Goal: Information Seeking & Learning: Learn about a topic

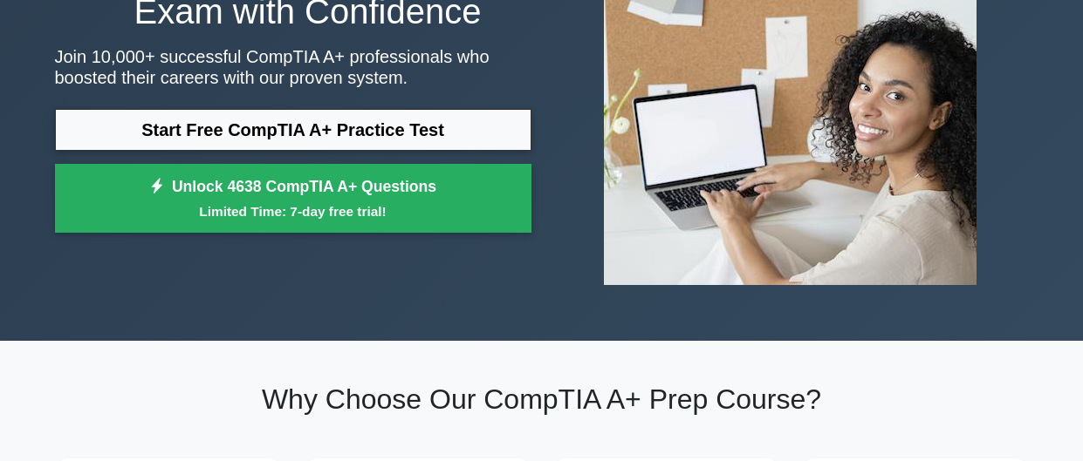
scroll to position [209, 0]
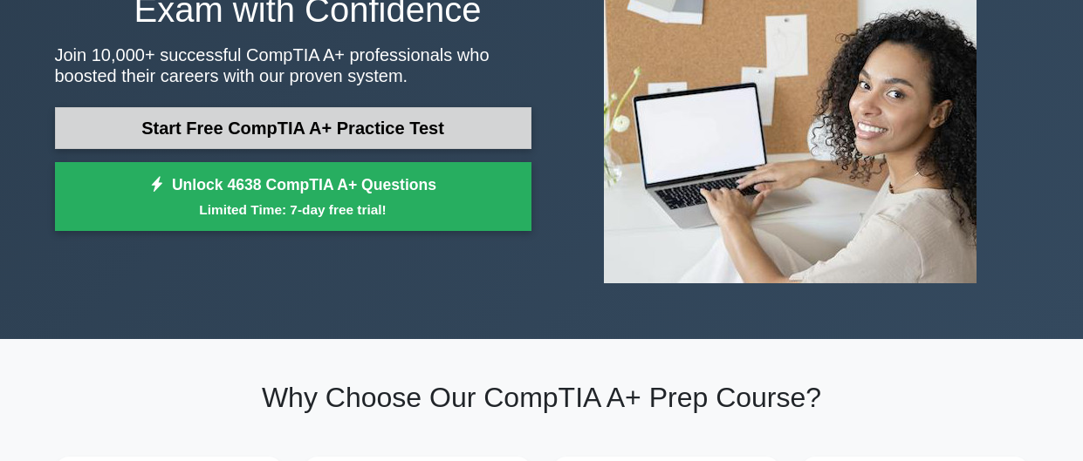
click at [447, 132] on link "Start Free CompTIA A+ Practice Test" at bounding box center [293, 128] width 476 height 42
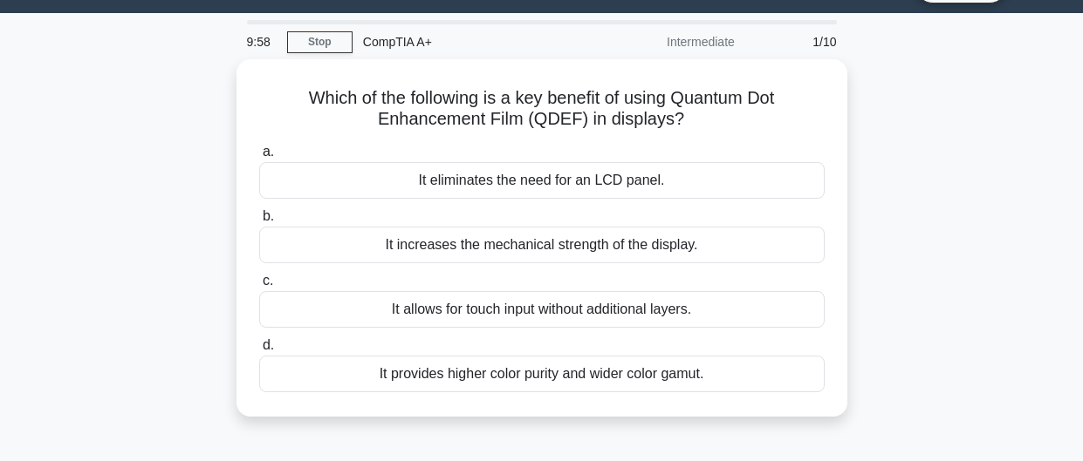
scroll to position [40, 0]
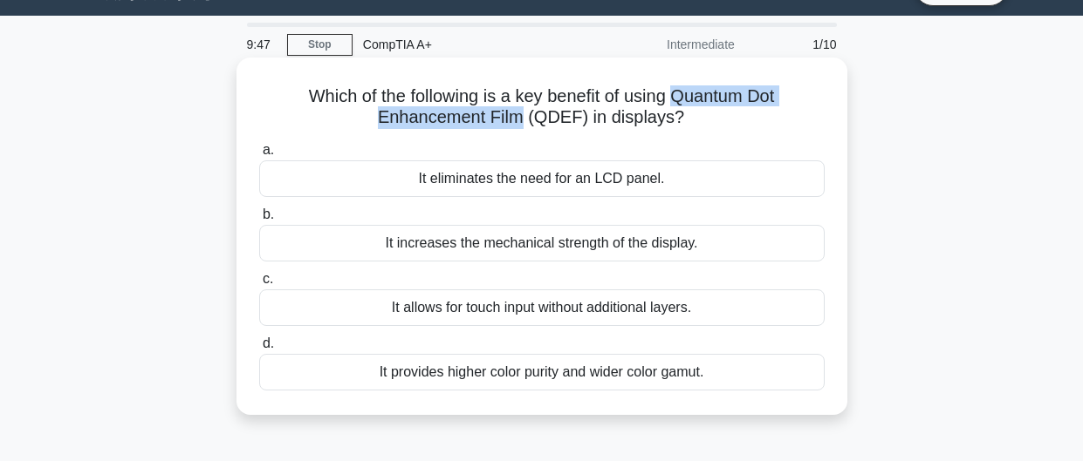
drag, startPoint x: 676, startPoint y: 99, endPoint x: 523, endPoint y: 109, distance: 153.8
click at [523, 109] on h5 "Which of the following is a key benefit of using Quantum Dot Enhancement Film (…" at bounding box center [541, 107] width 569 height 44
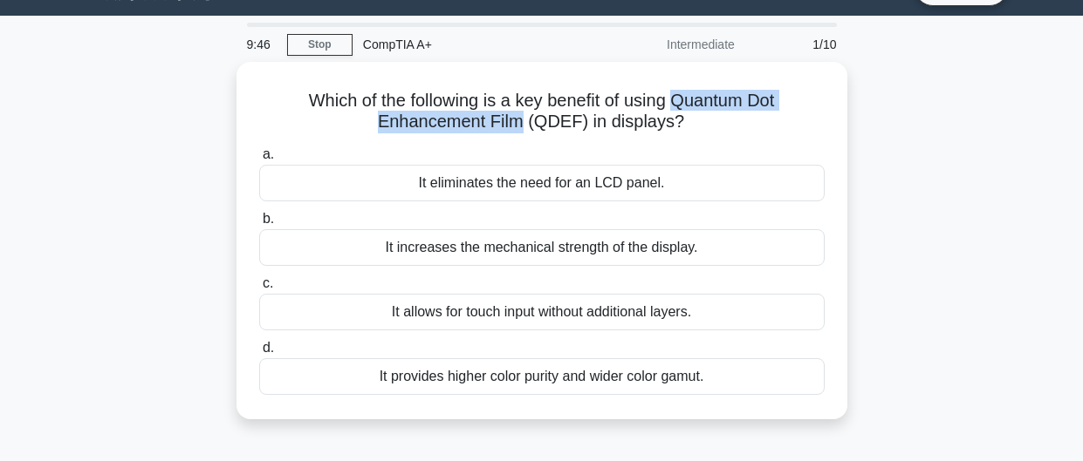
copy h5 "Quantum Dot Enhancement Film"
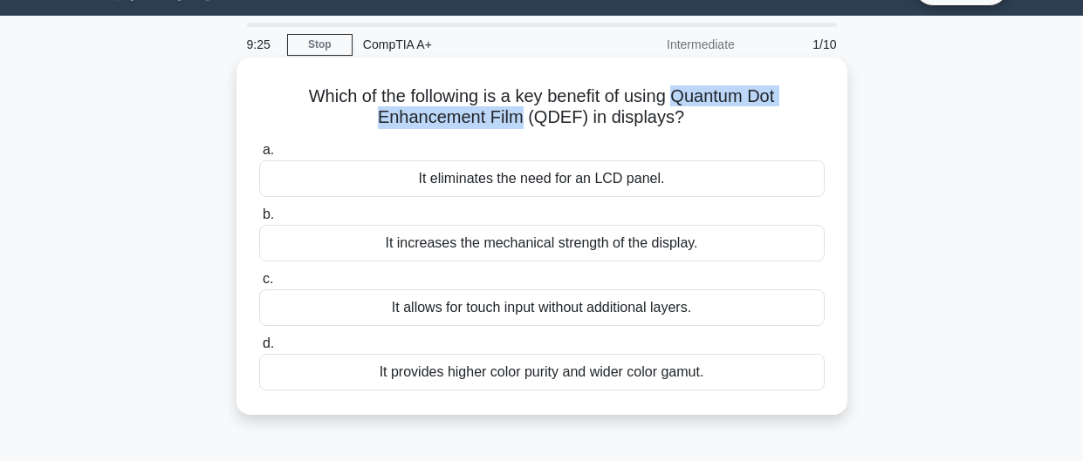
click at [716, 380] on div "It provides higher color purity and wider color gamut." at bounding box center [541, 372] width 565 height 37
click at [259, 350] on input "d. It provides higher color purity and wider color gamut." at bounding box center [259, 343] width 0 height 11
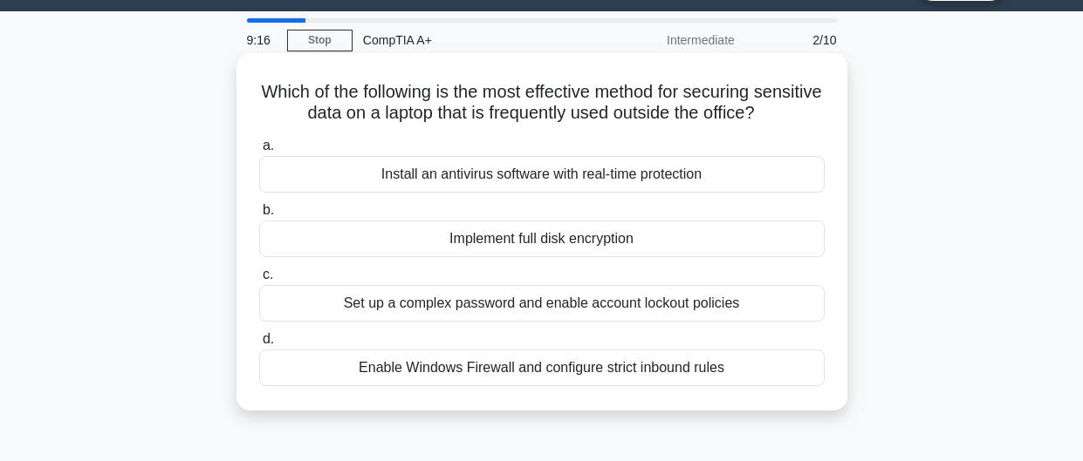
scroll to position [55, 0]
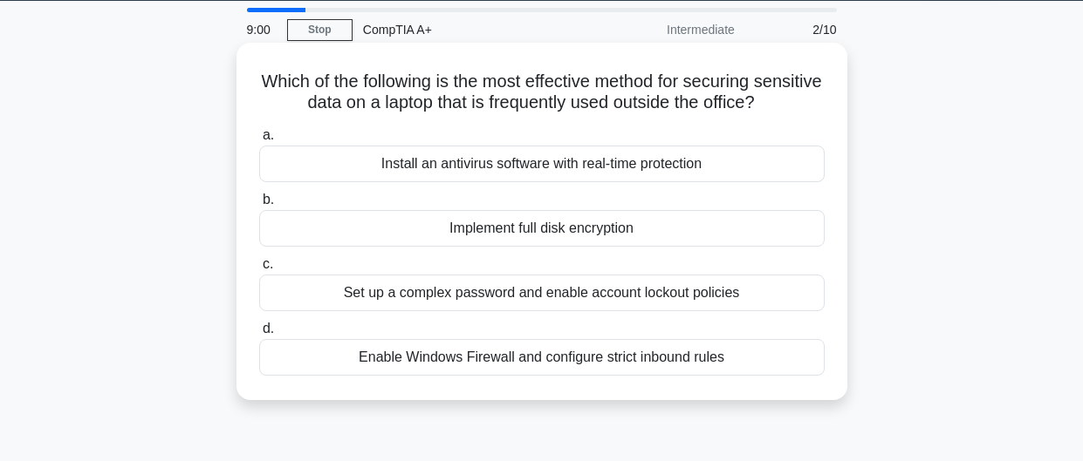
drag, startPoint x: 439, startPoint y: 73, endPoint x: 652, endPoint y: 103, distance: 215.8
click at [652, 103] on h5 "Which of the following is the most effective method for securing sensitive data…" at bounding box center [541, 93] width 569 height 44
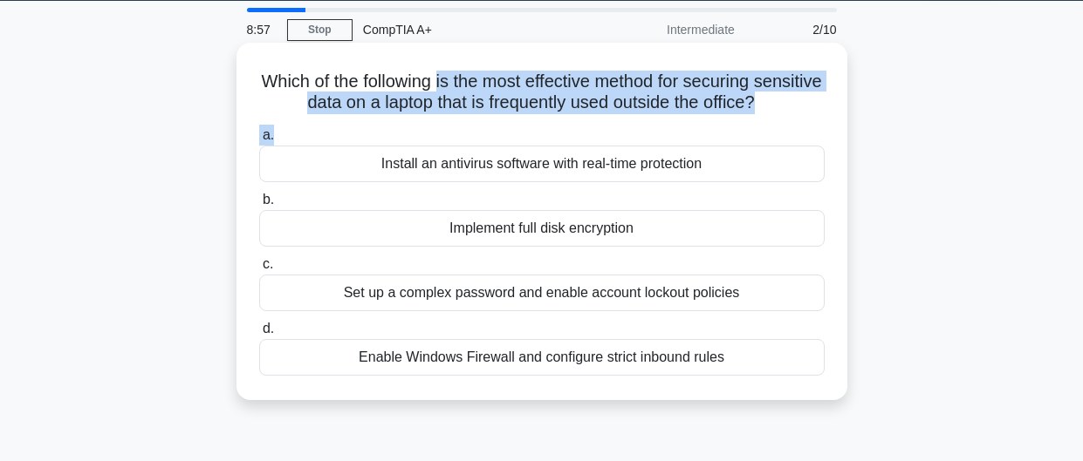
drag, startPoint x: 436, startPoint y: 79, endPoint x: 773, endPoint y: 117, distance: 338.9
click at [773, 117] on div "Which of the following is the most effective method for securing sensitive data…" at bounding box center [541, 222] width 597 height 344
copy div "is the most effective method for securing sensitive data on a laptop that is fr…"
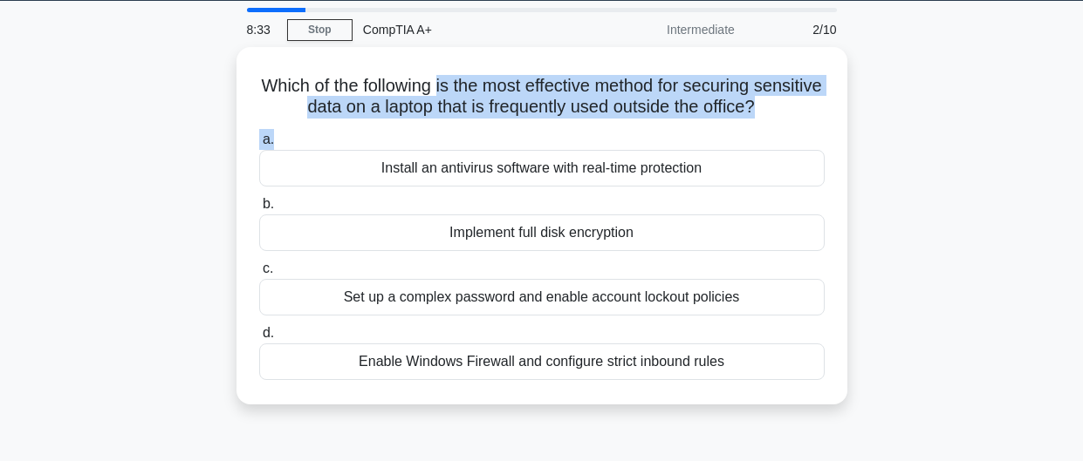
click at [856, 242] on div "Which of the following is the most effective method for securing sensitive data…" at bounding box center [541, 236] width 994 height 379
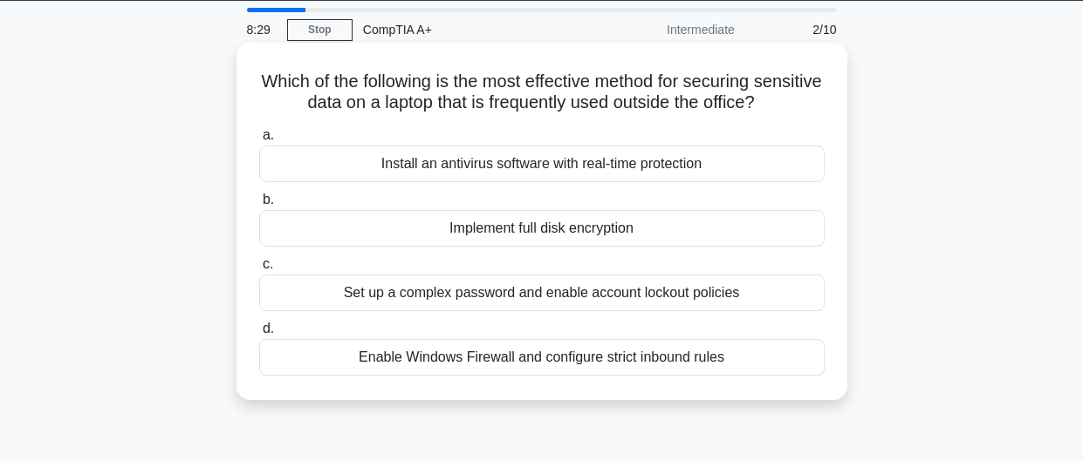
click at [501, 256] on label "c. Set up a complex password and enable account lockout policies" at bounding box center [541, 283] width 565 height 58
click at [259, 259] on input "c. Set up a complex password and enable account lockout policies" at bounding box center [259, 264] width 0 height 11
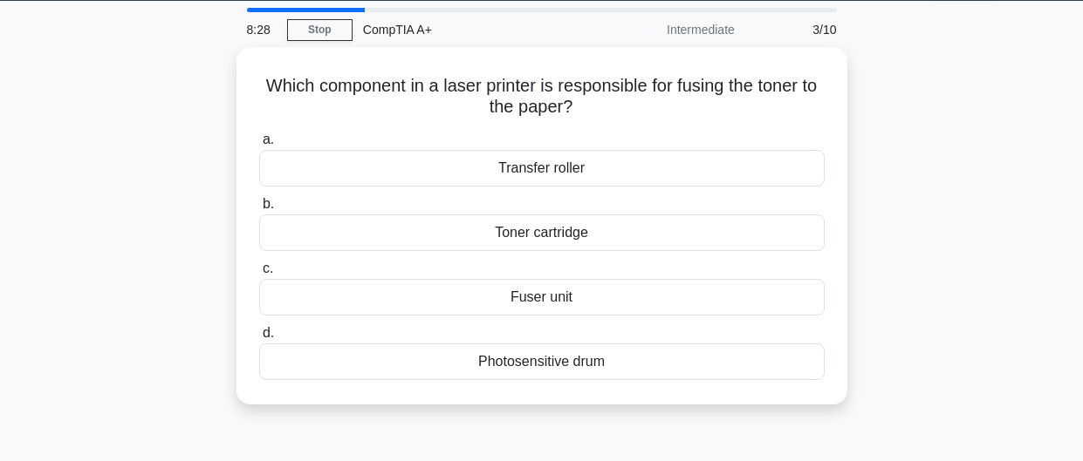
scroll to position [0, 0]
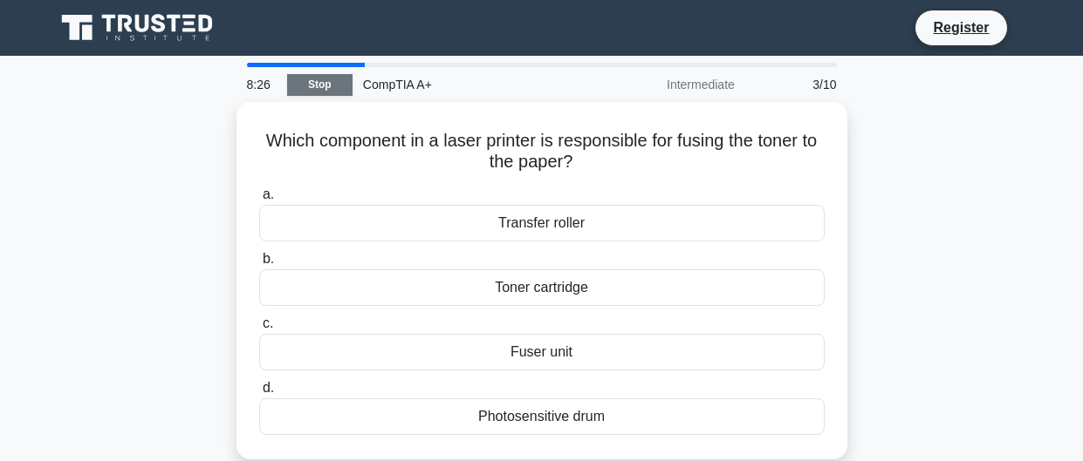
click at [324, 76] on link "Stop" at bounding box center [319, 85] width 65 height 22
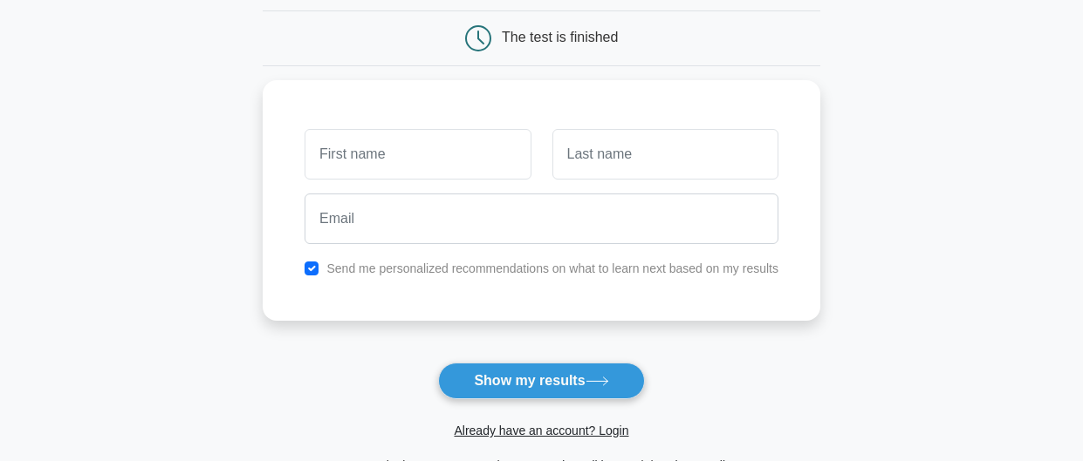
scroll to position [167, 0]
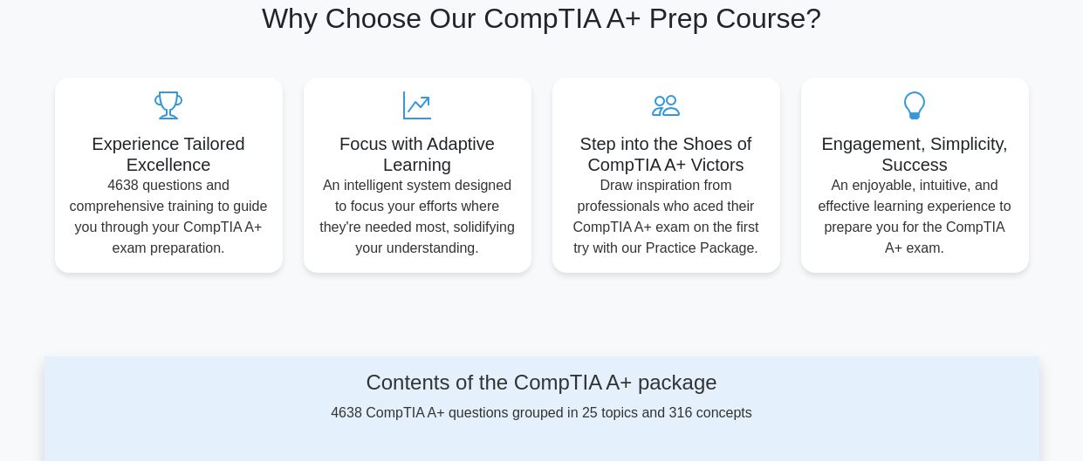
scroll to position [601, 0]
